Goal: Subscribe to service/newsletter

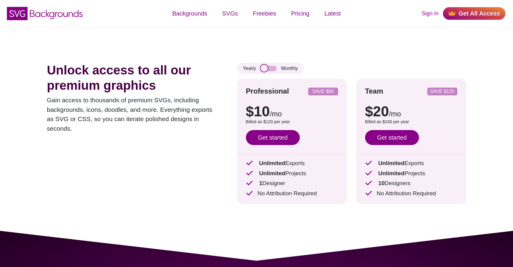
click at [263, 69] on input "checkbox" at bounding box center [268, 68] width 16 height 5
click at [265, 68] on input "checkbox" at bounding box center [268, 68] width 16 height 5
checkbox input "false"
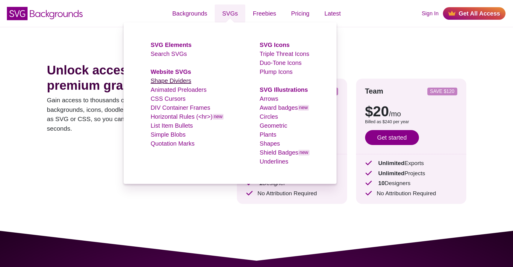
click at [173, 82] on link "Shape Dividers" at bounding box center [171, 81] width 41 height 7
